Goal: Find specific page/section: Find specific page/section

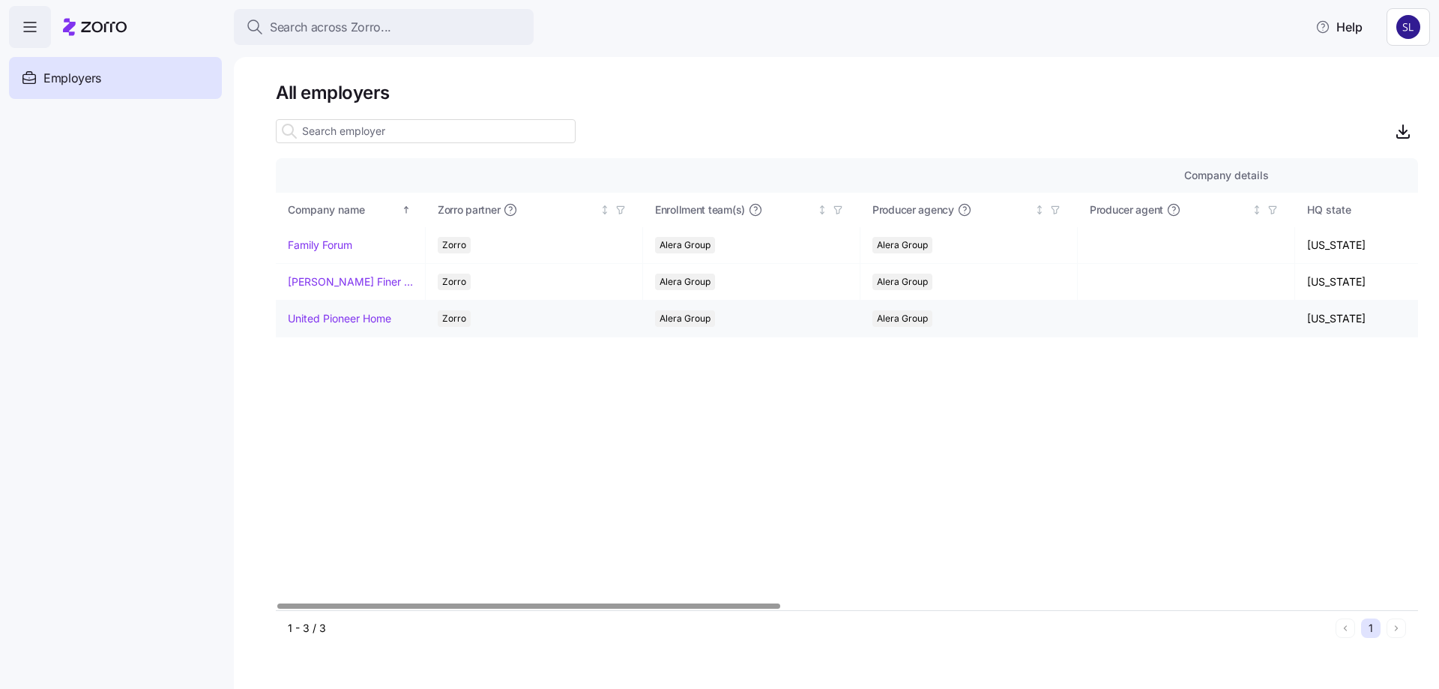
click at [351, 315] on link "United Pioneer Home" at bounding box center [339, 318] width 103 height 15
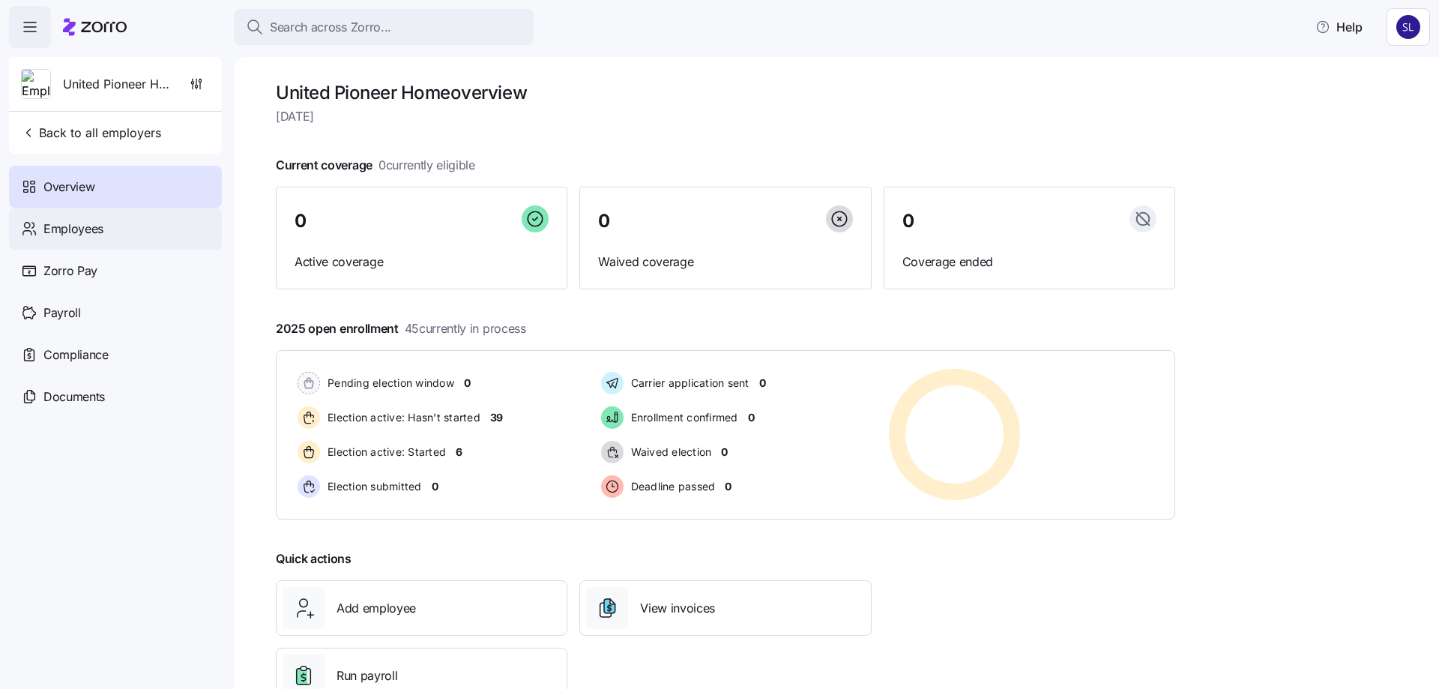
click at [71, 234] on span "Employees" at bounding box center [73, 229] width 60 height 19
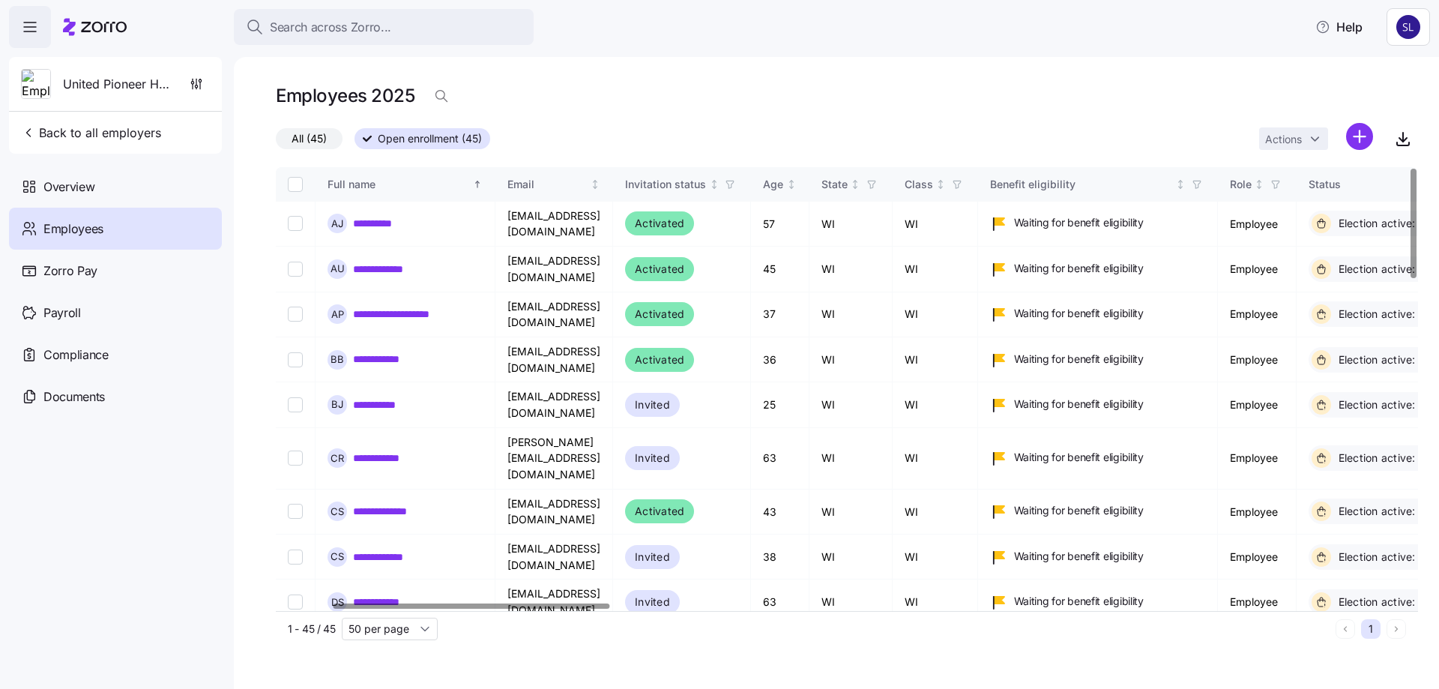
scroll to position [0, 441]
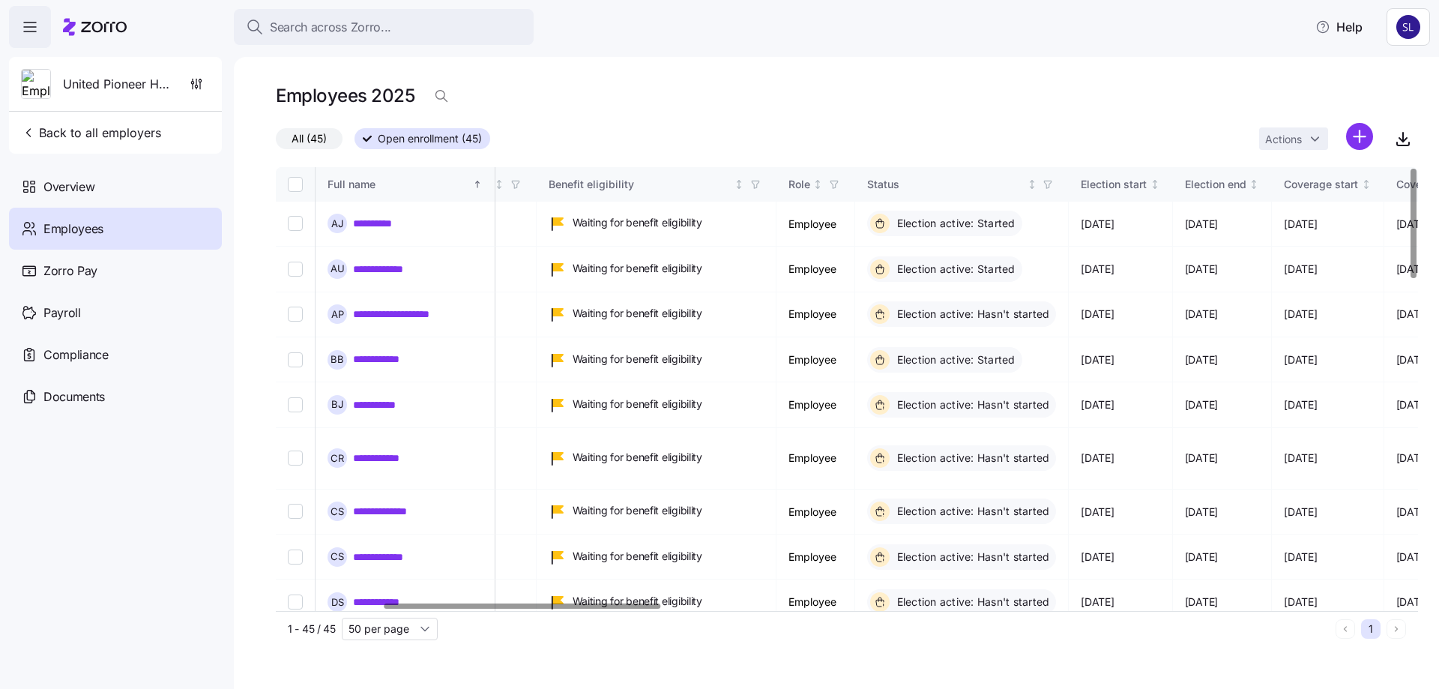
click at [423, 605] on div at bounding box center [522, 605] width 276 height 5
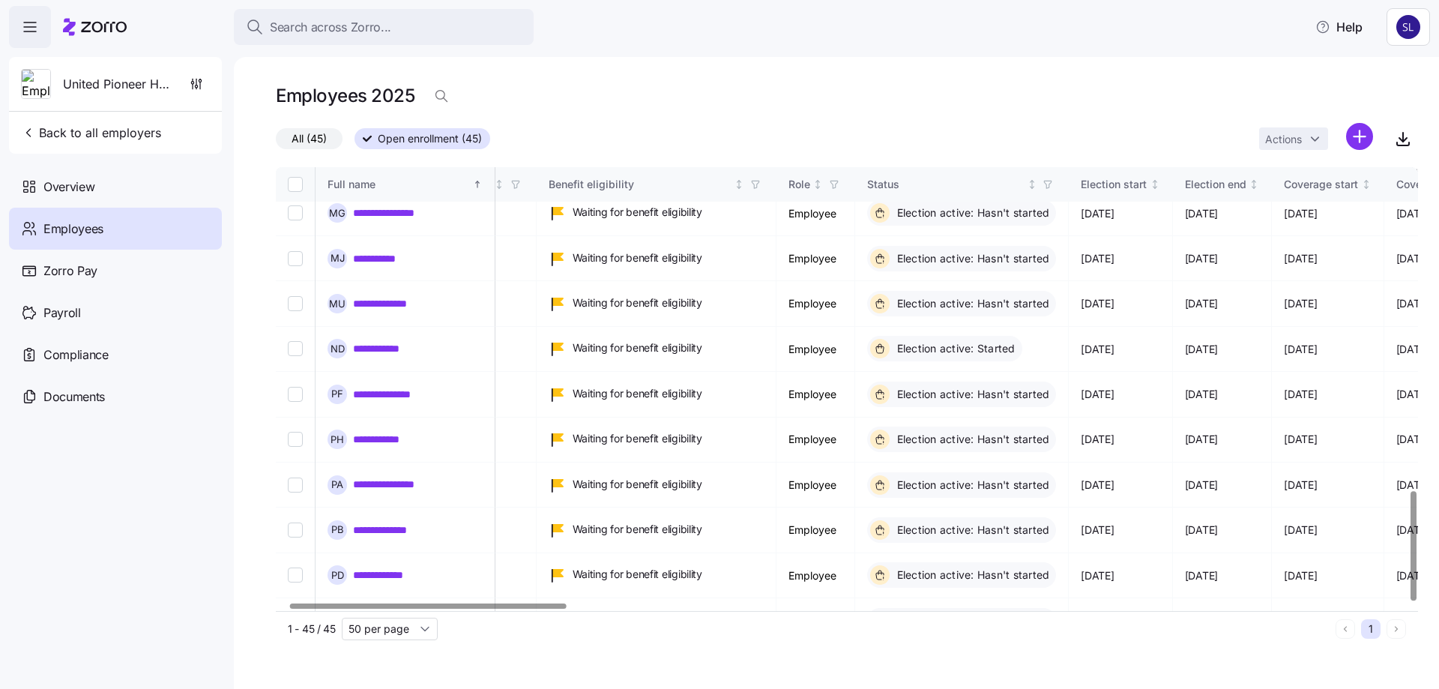
scroll to position [1310, 33]
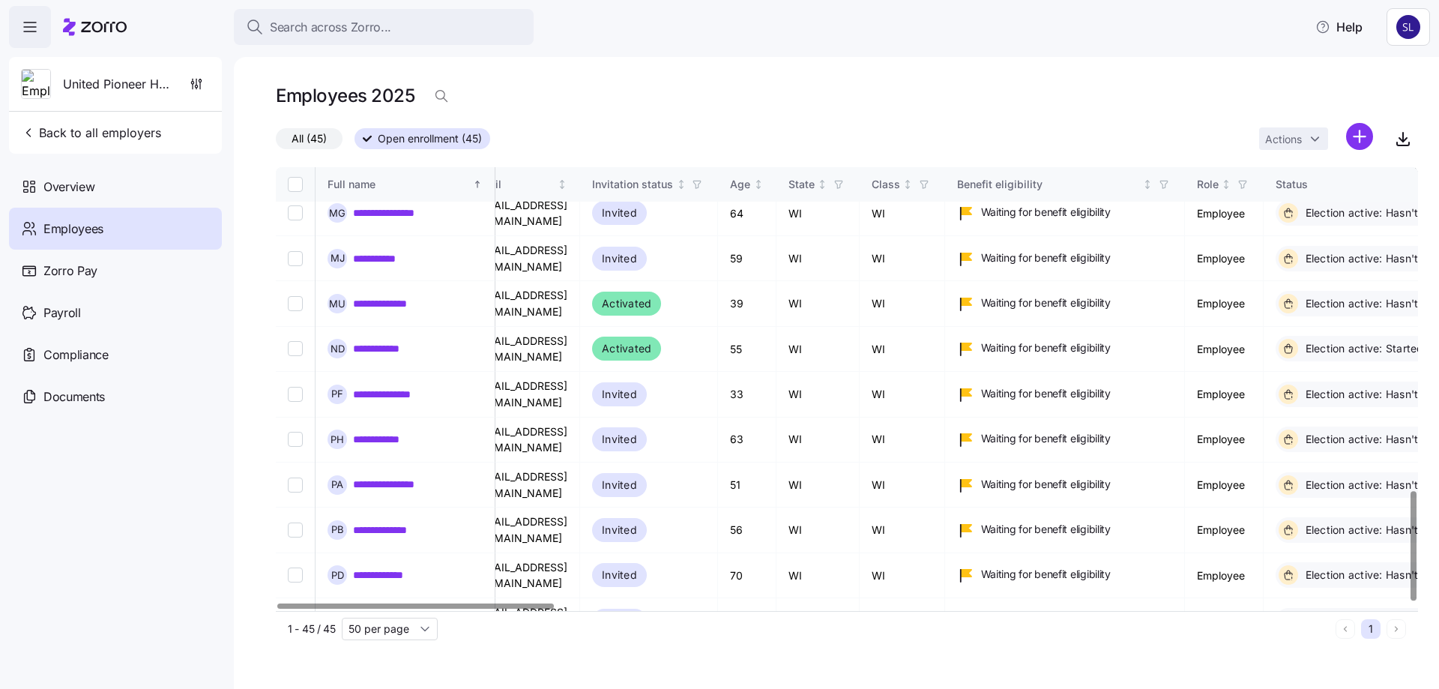
click at [282, 607] on div at bounding box center [415, 605] width 276 height 5
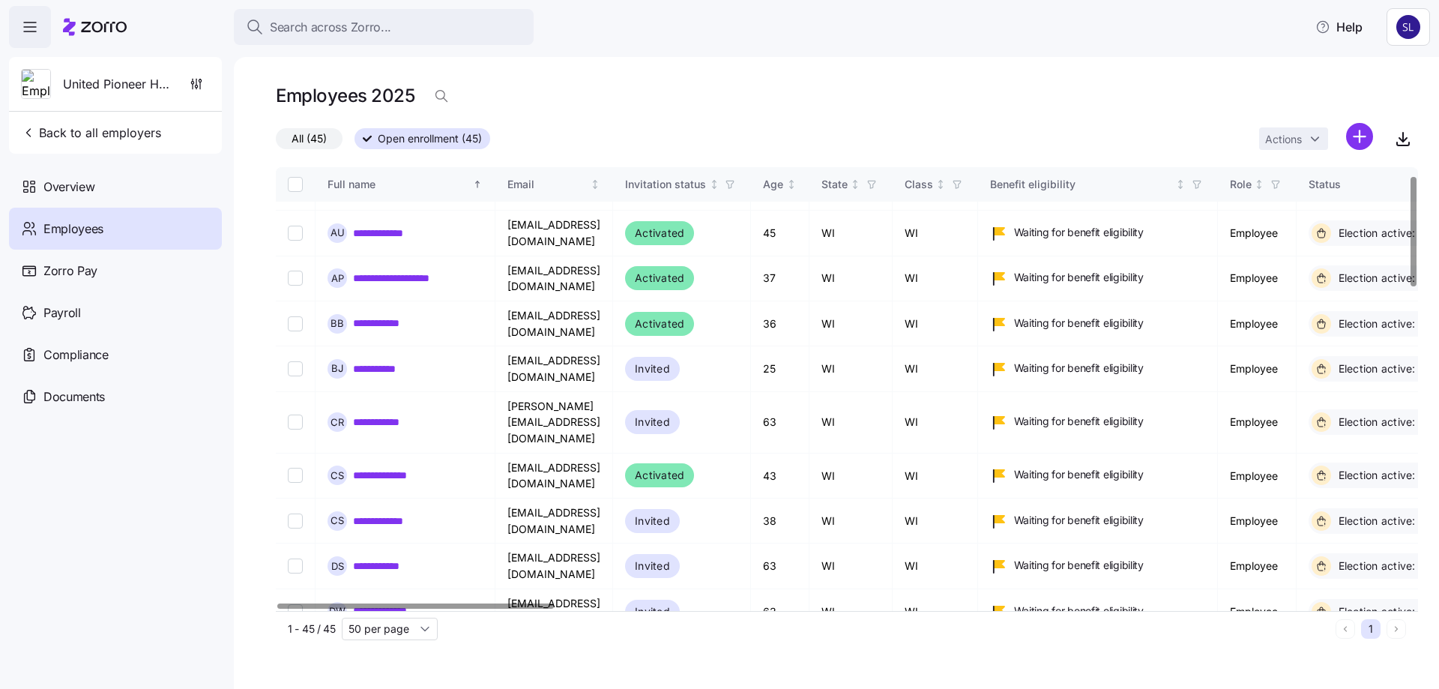
scroll to position [0, 0]
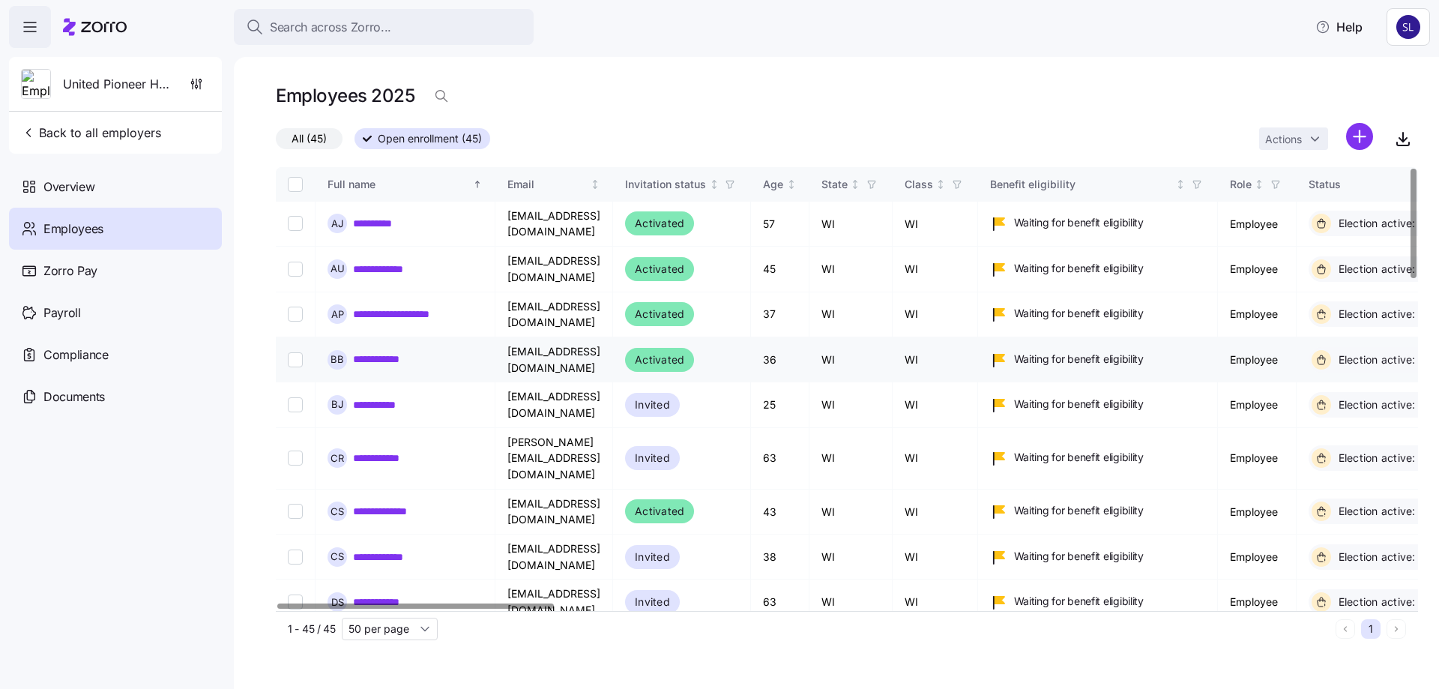
click at [381, 351] on link "**********" at bounding box center [386, 358] width 66 height 15
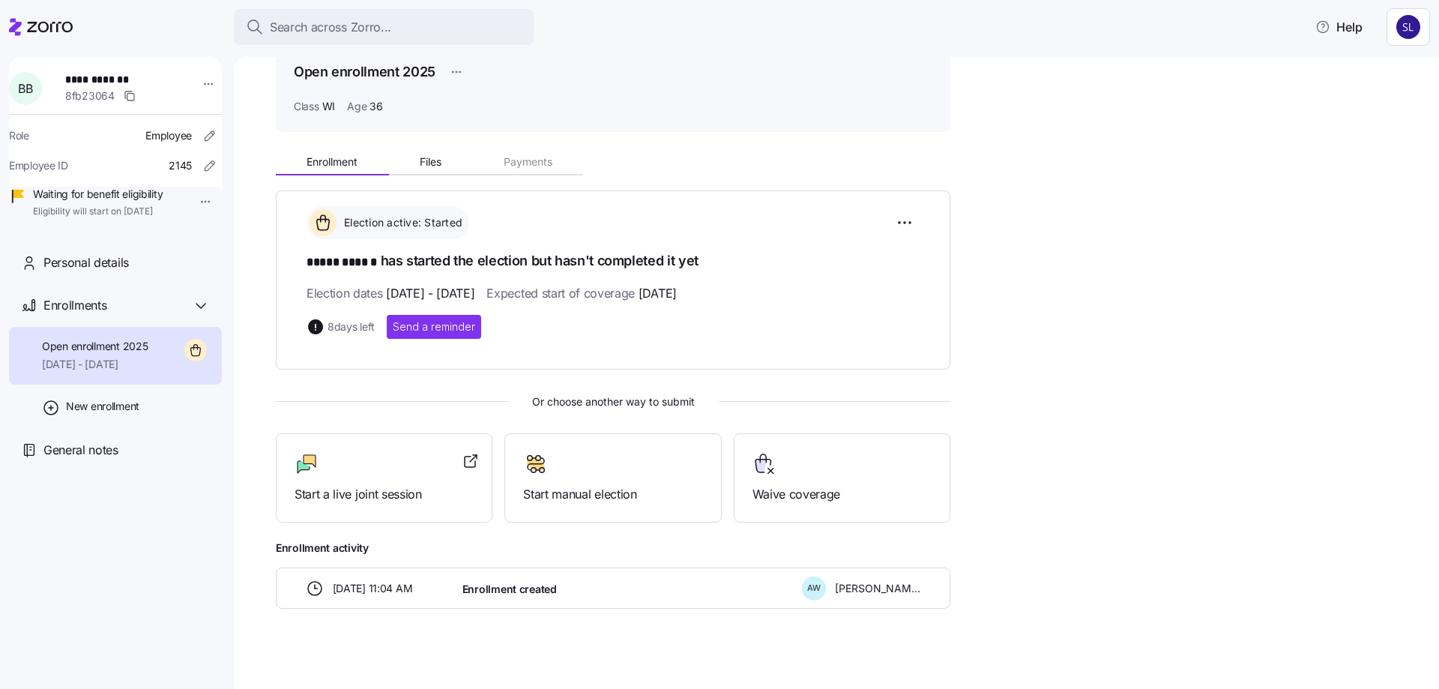
scroll to position [81, 0]
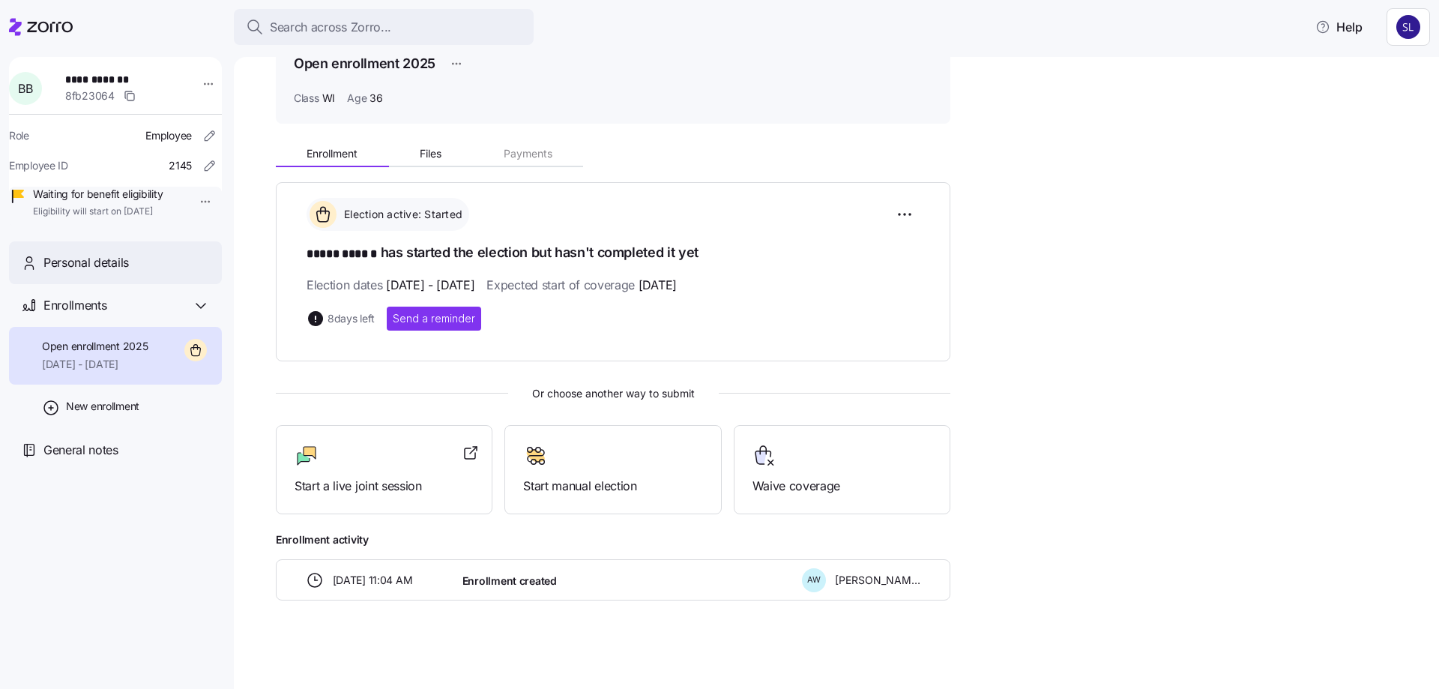
click at [114, 272] on span "Personal details" at bounding box center [85, 262] width 85 height 19
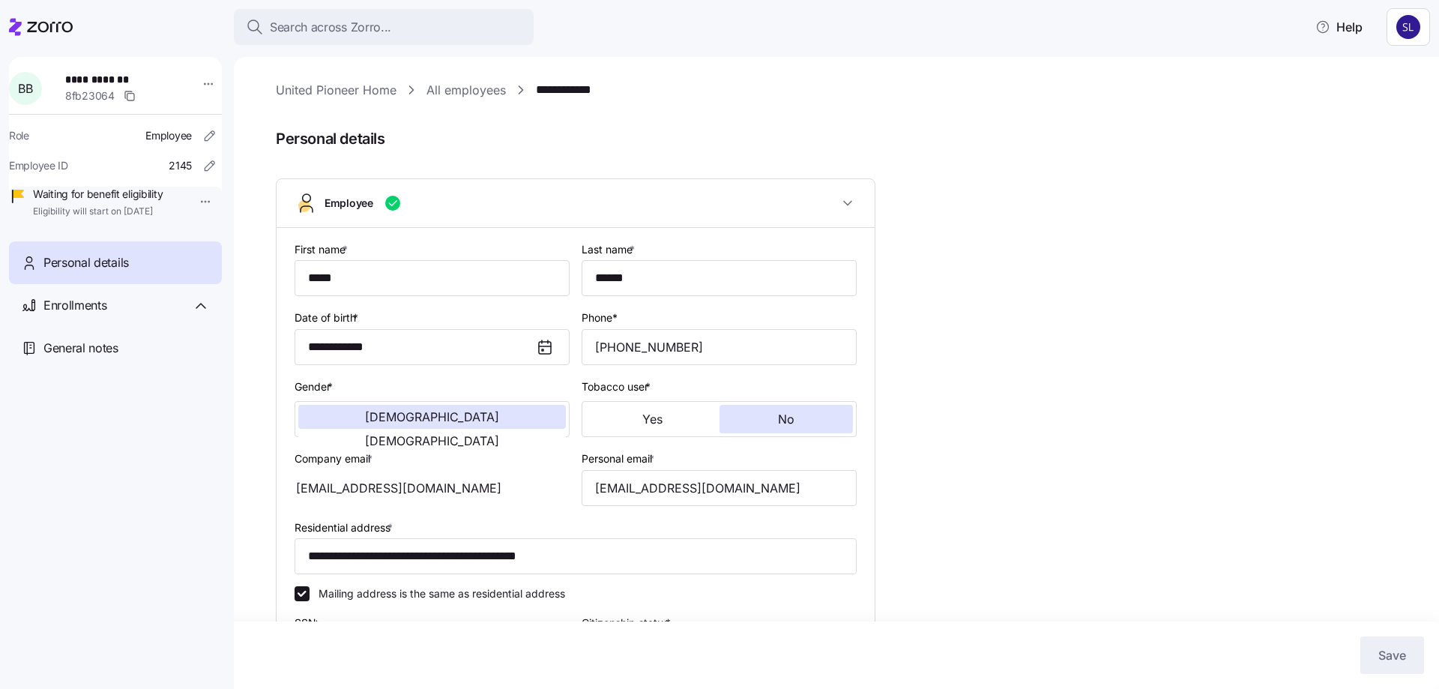
type input "WI"
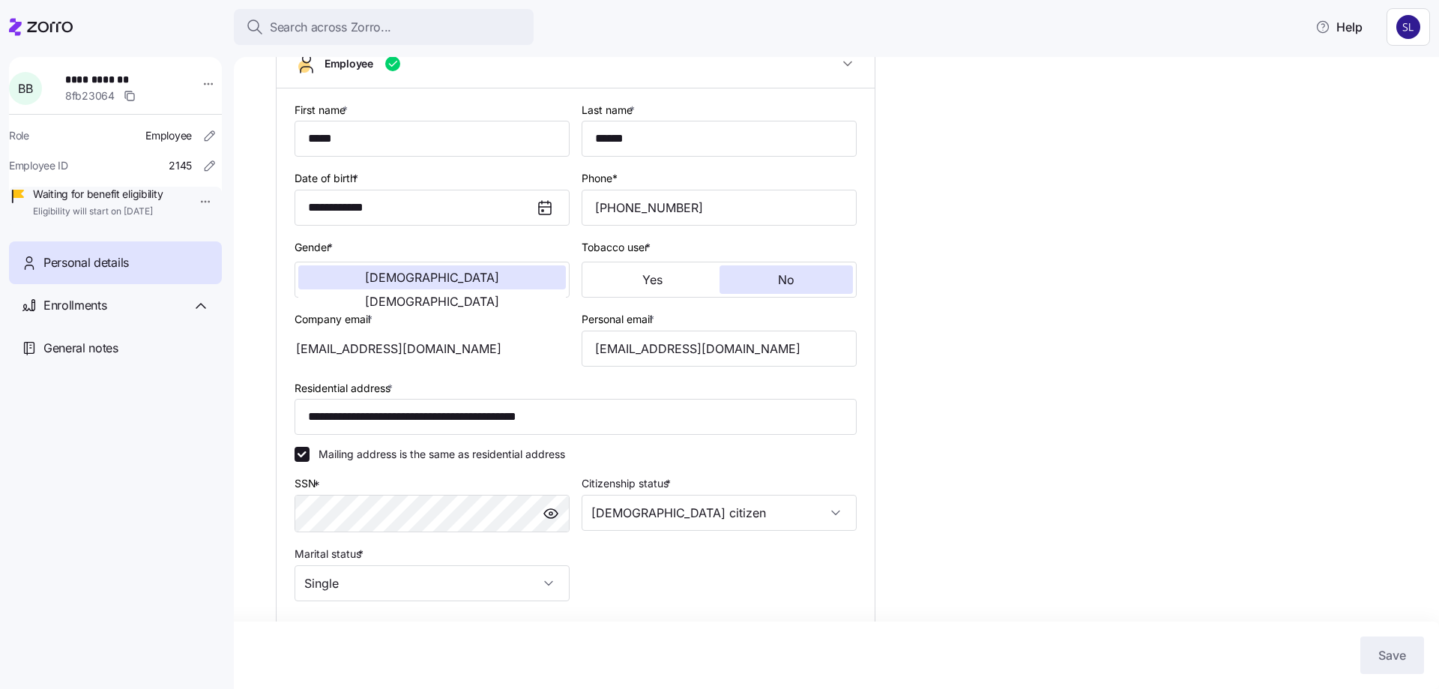
scroll to position [150, 0]
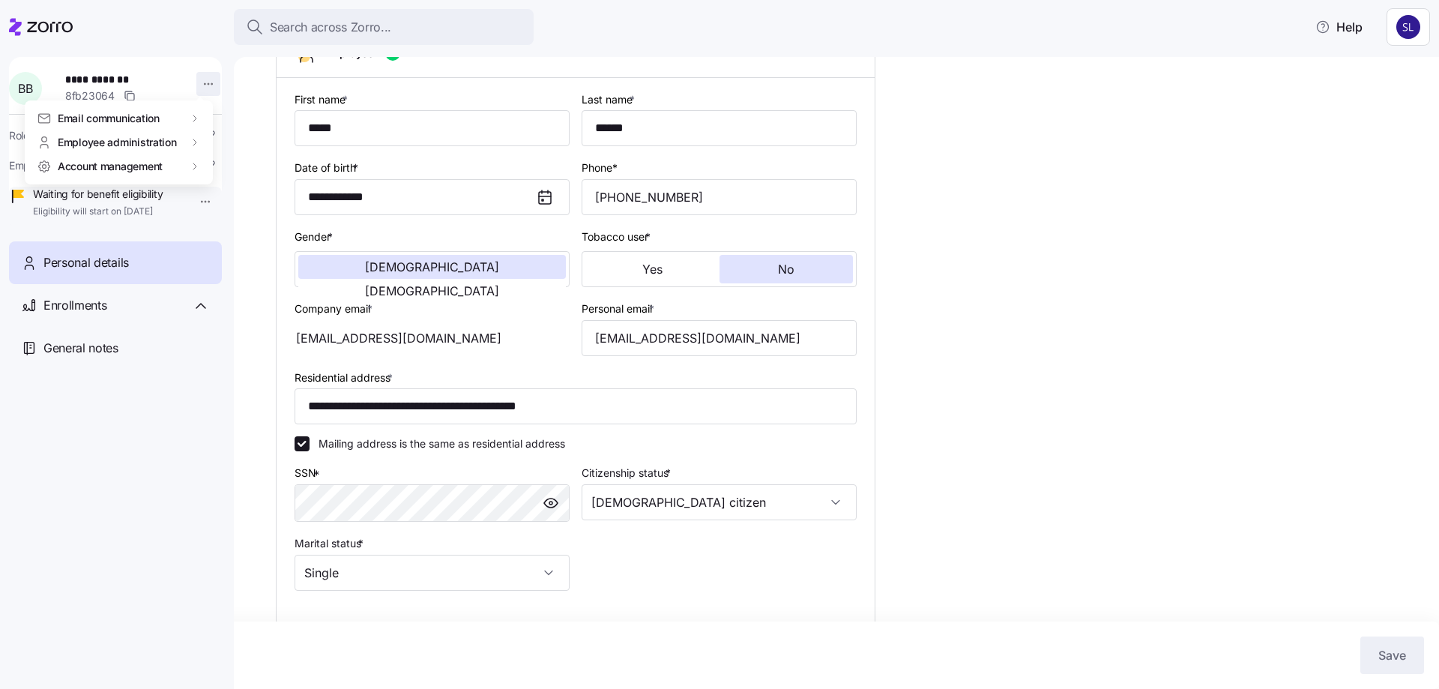
click at [198, 85] on html "**********" at bounding box center [719, 340] width 1439 height 680
click at [194, 25] on html "**********" at bounding box center [719, 340] width 1439 height 680
click at [95, 315] on span "Enrollments" at bounding box center [74, 305] width 63 height 19
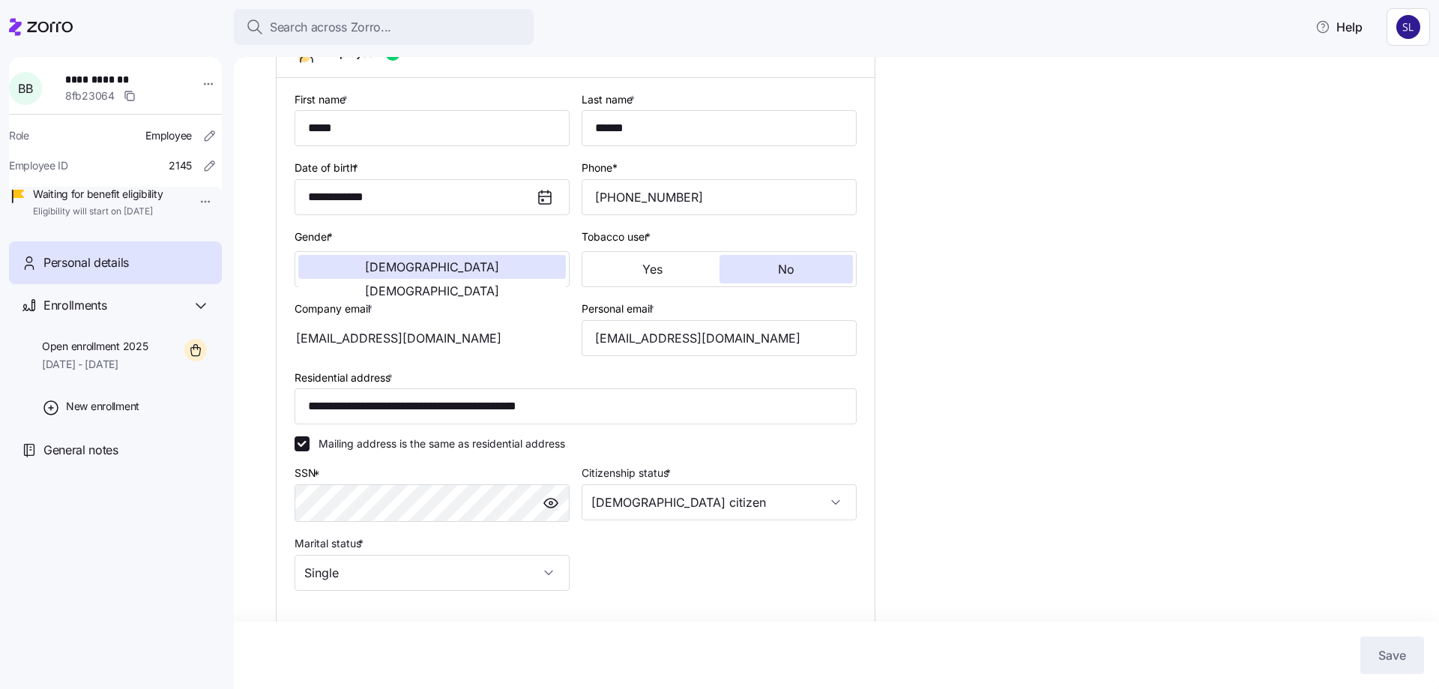
click at [94, 272] on span "Personal details" at bounding box center [85, 262] width 85 height 19
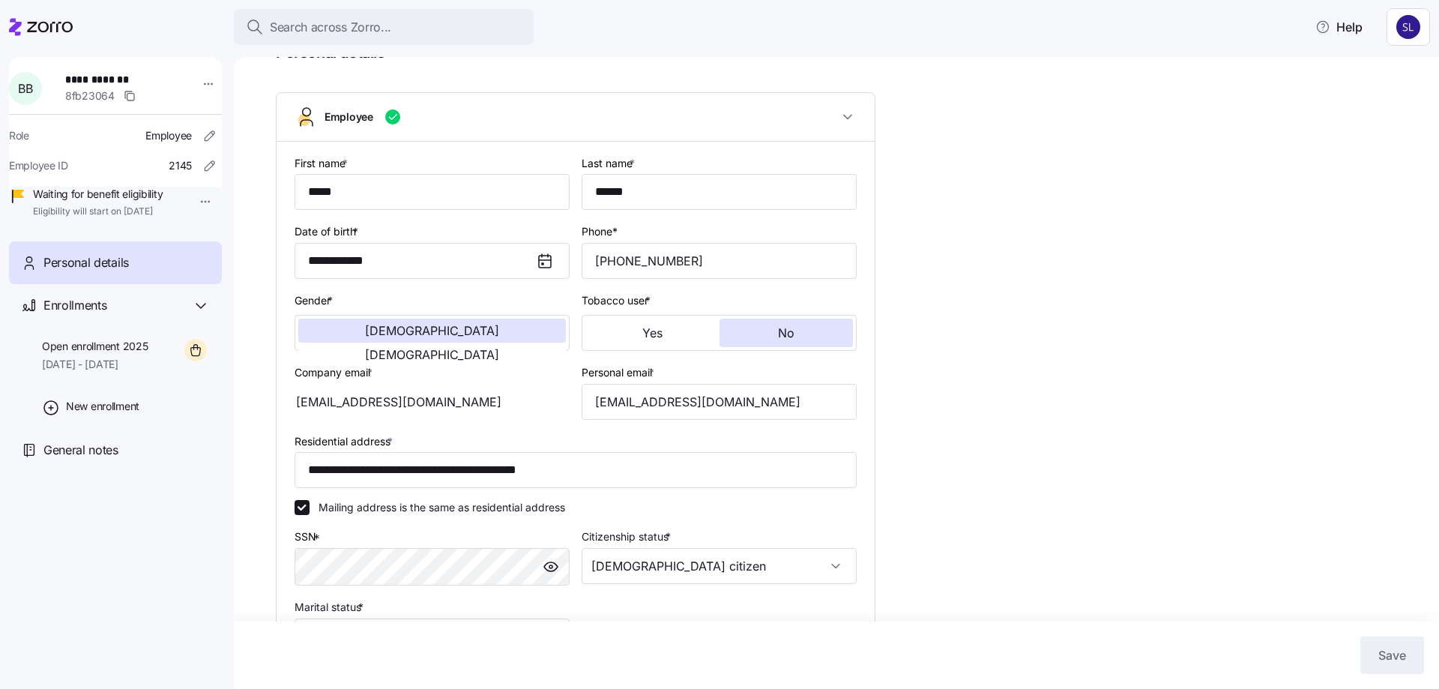
scroll to position [0, 0]
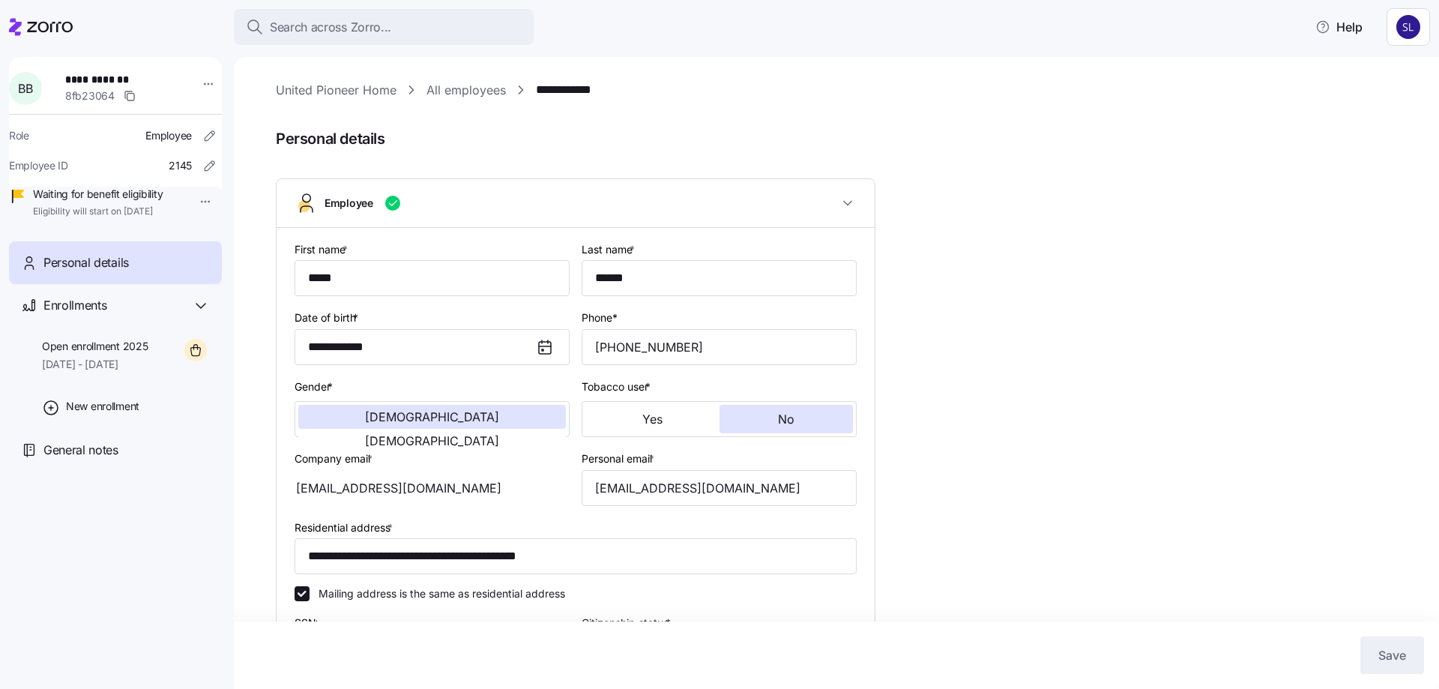
click at [466, 97] on link "All employees" at bounding box center [465, 90] width 79 height 19
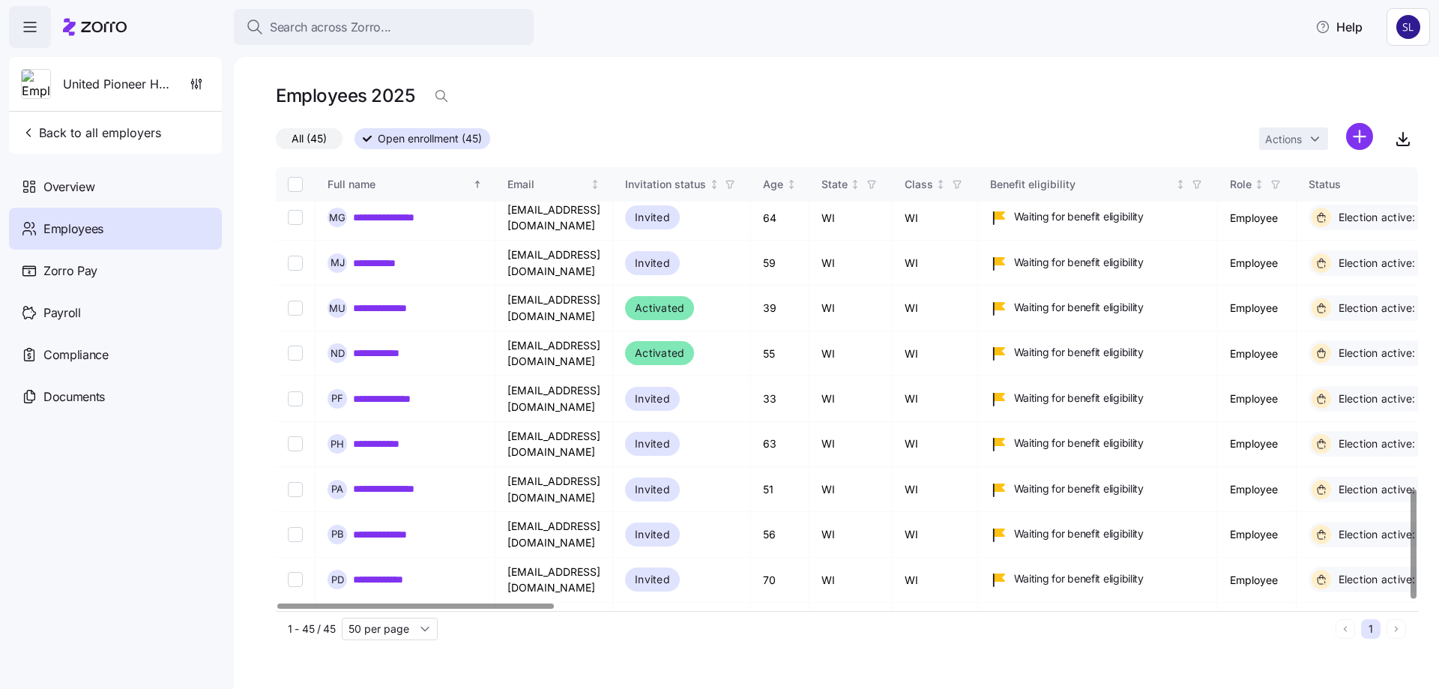
scroll to position [1310, 0]
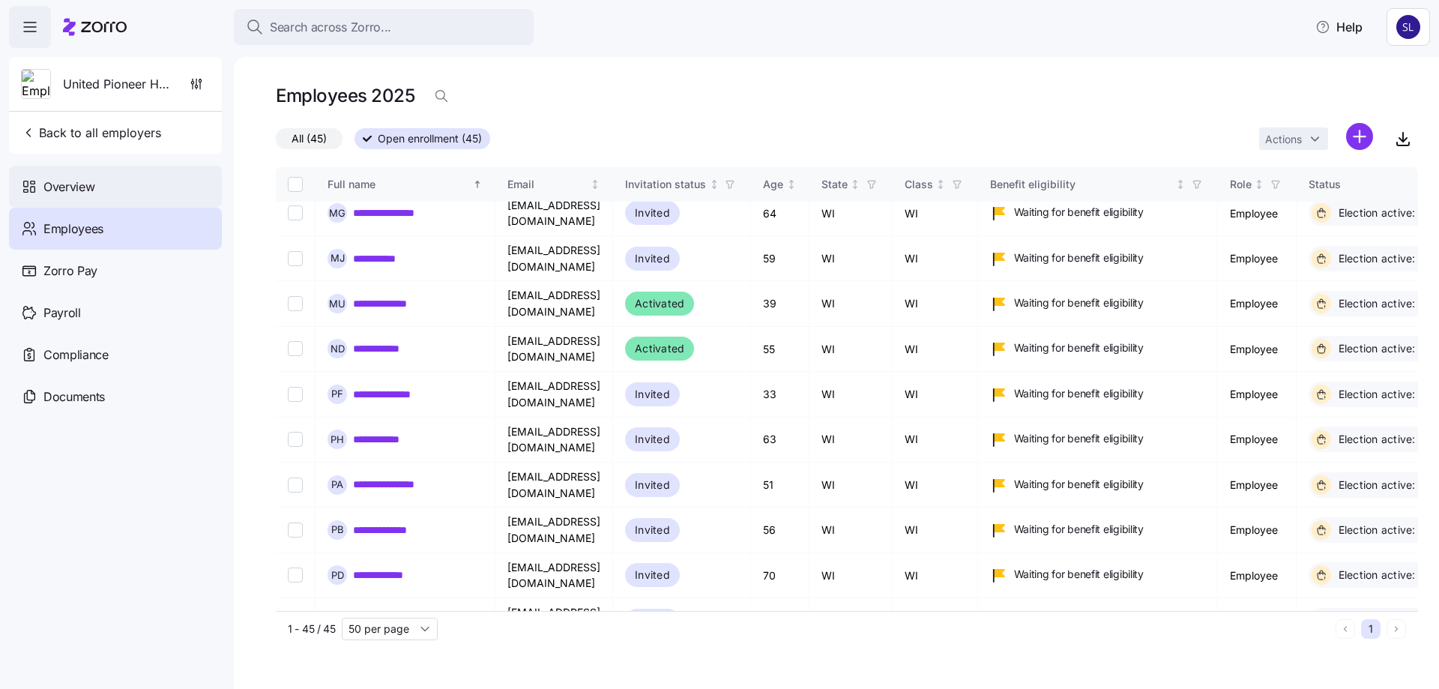
click at [94, 196] on span "Overview" at bounding box center [68, 187] width 51 height 19
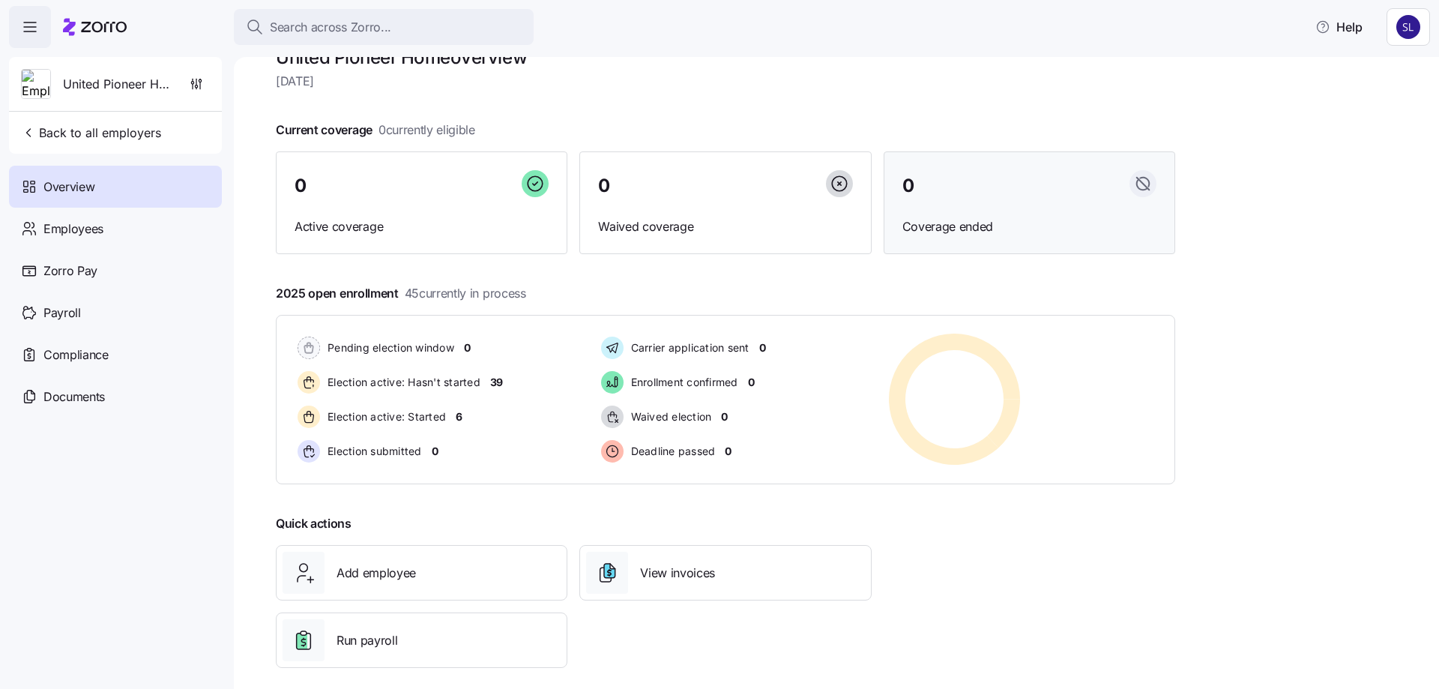
scroll to position [50, 0]
